Goal: Information Seeking & Learning: Learn about a topic

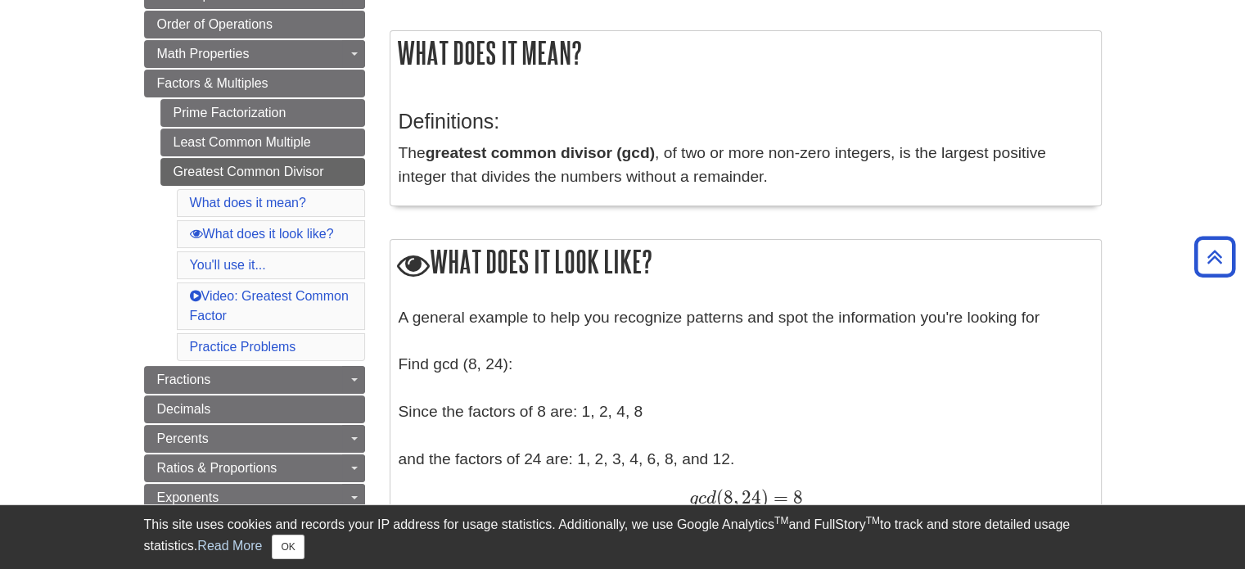
scroll to position [246, 0]
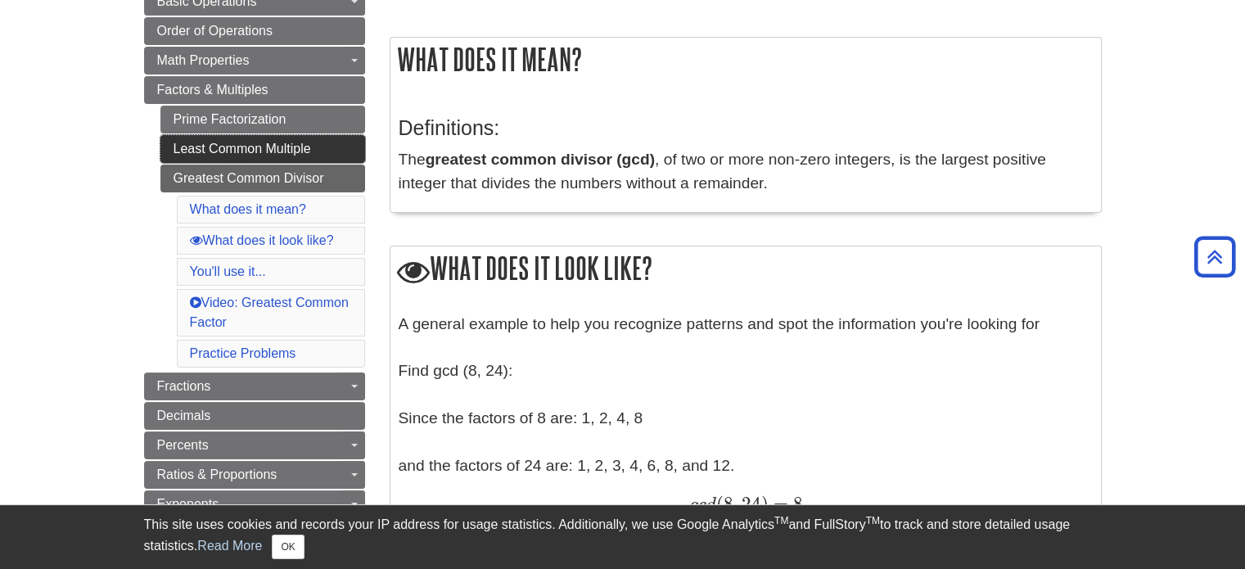
click at [291, 152] on link "Least Common Multiple" at bounding box center [262, 149] width 205 height 28
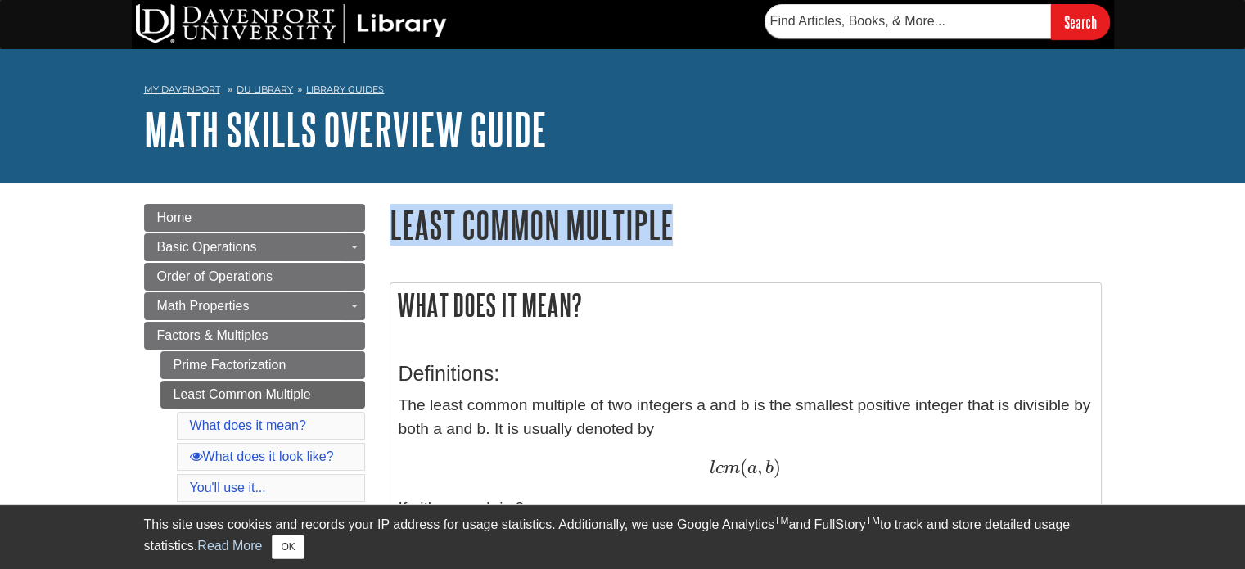
drag, startPoint x: 390, startPoint y: 219, endPoint x: 684, endPoint y: 215, distance: 293.9
click at [684, 215] on h1 "Least Common Multiple" at bounding box center [746, 225] width 712 height 42
copy h1 "Least Common Multiple"
